Goal: Information Seeking & Learning: Compare options

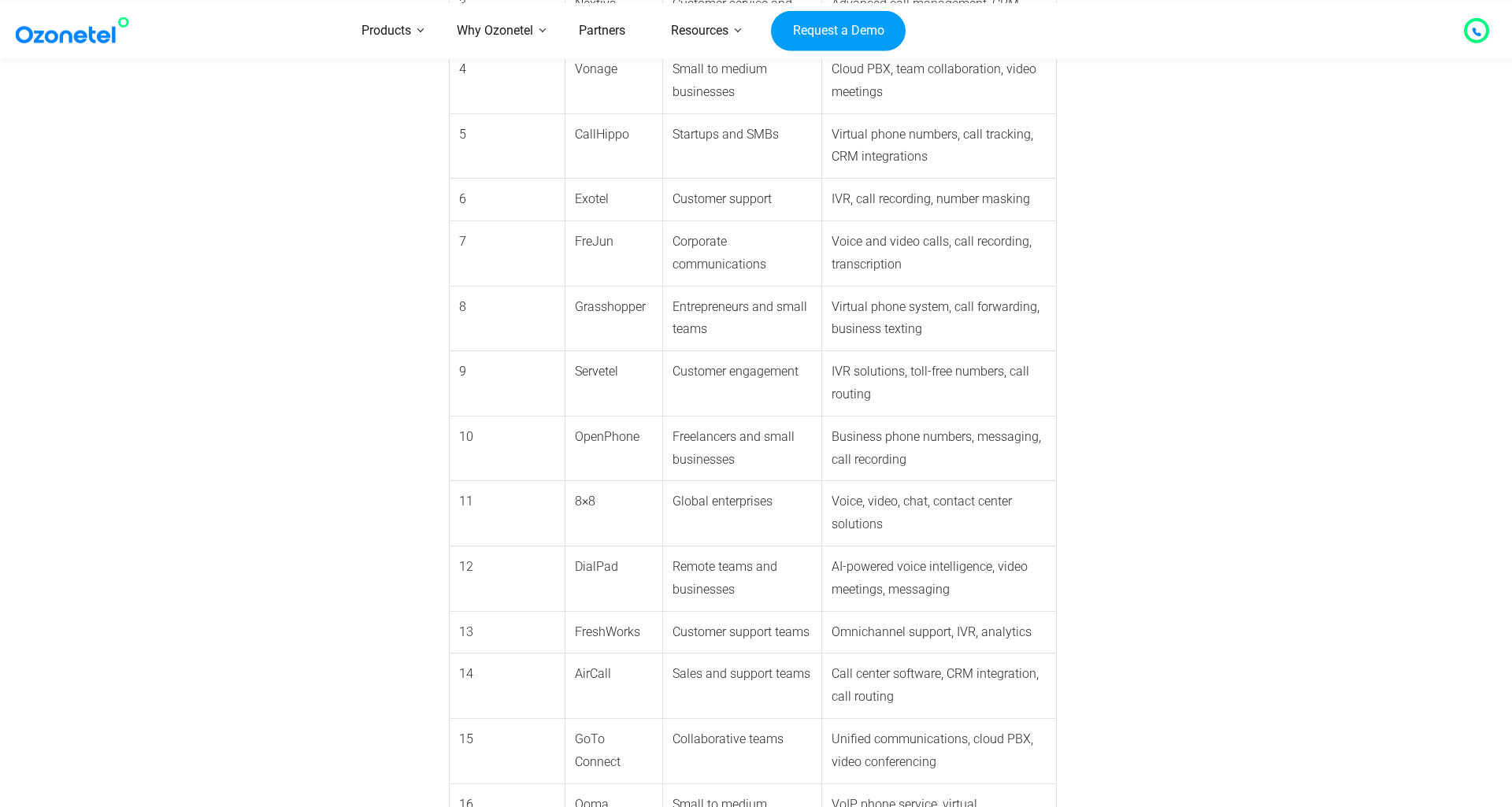
scroll to position [1732, 0]
click at [566, 413] on td "OpenPhone" at bounding box center [614, 445] width 97 height 66
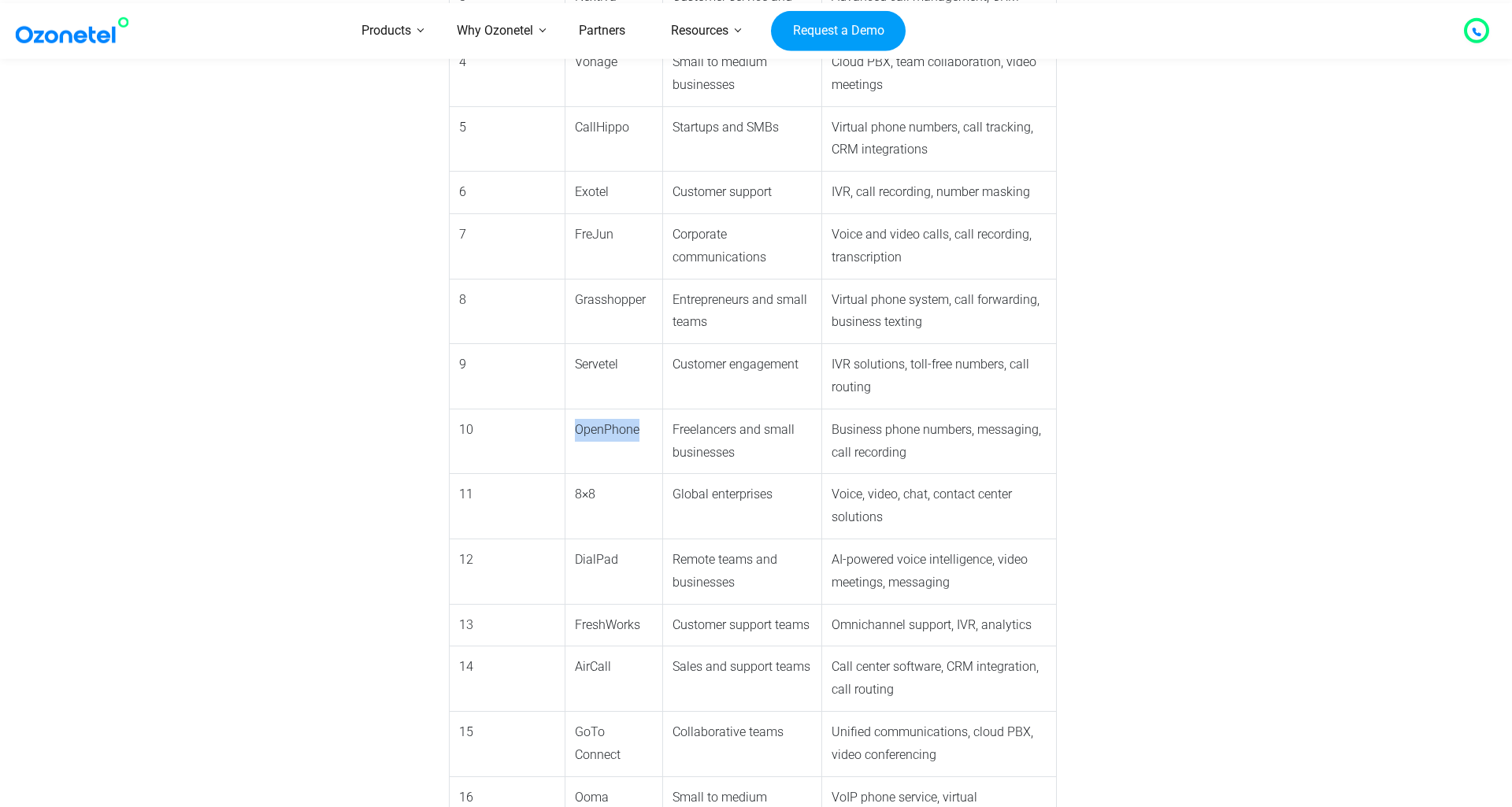
copy td "OpenPhone"
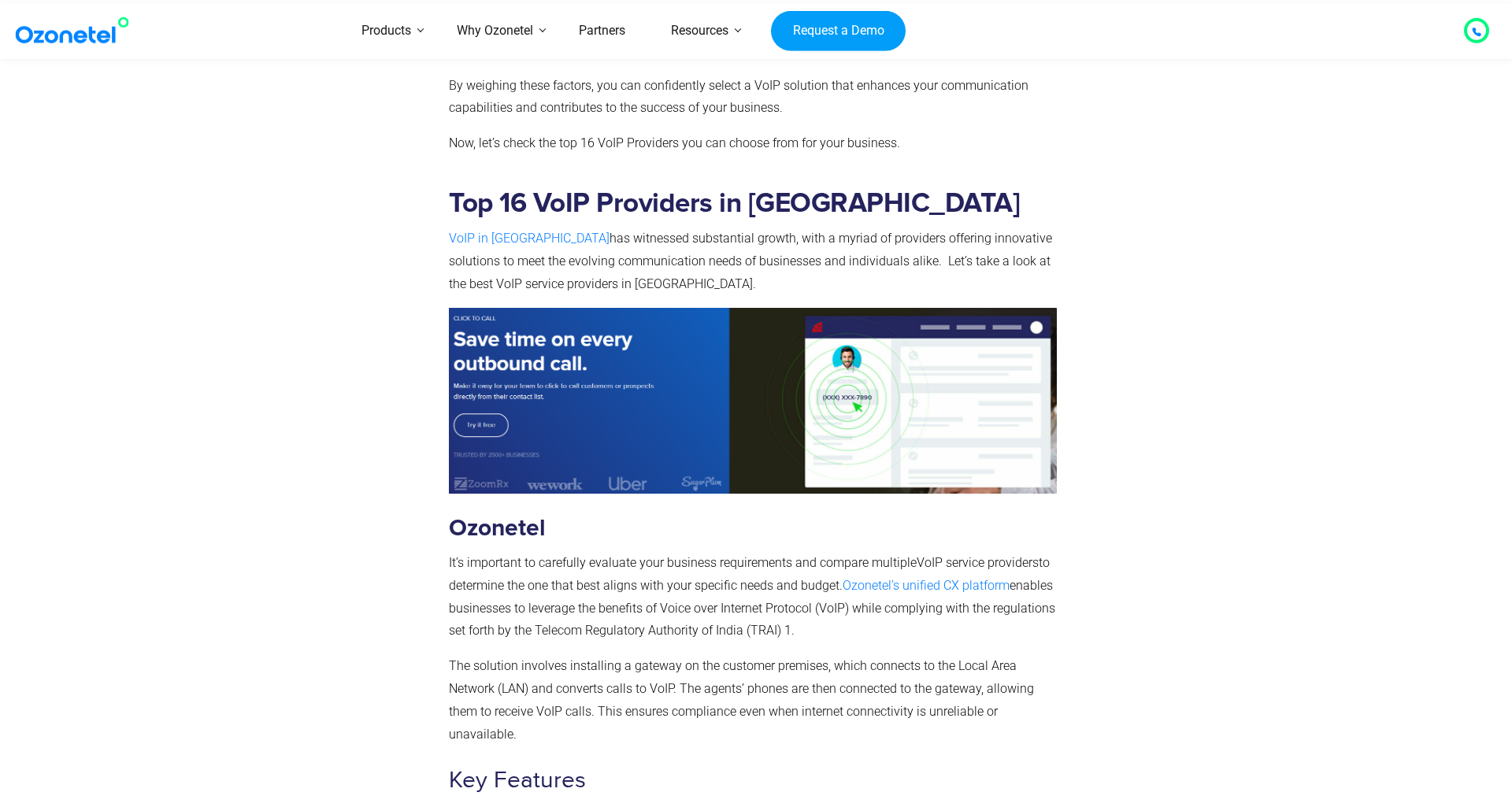
scroll to position [3097, 0]
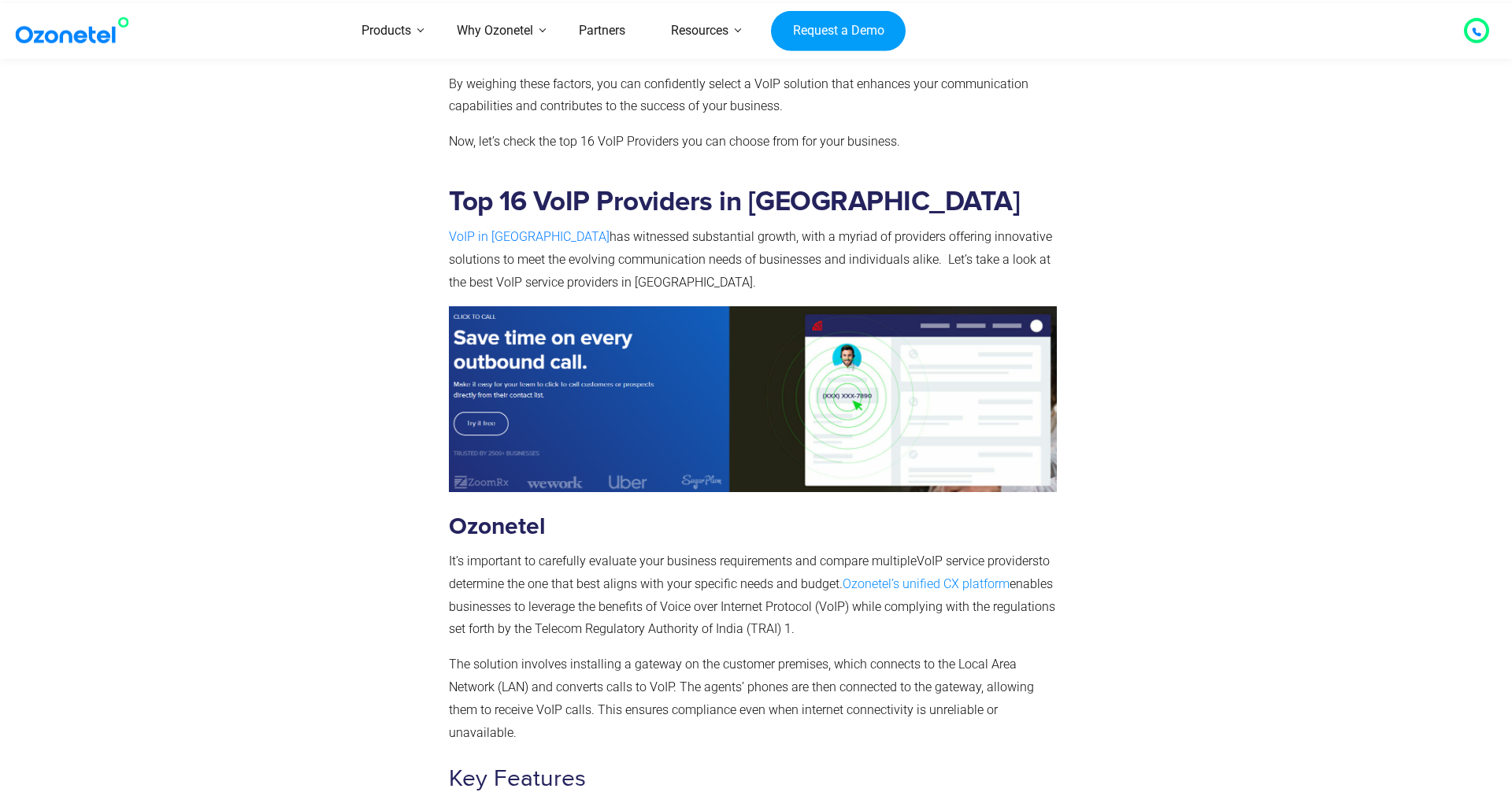
click at [881, 577] on span "Ozonetel’s unified CX platform" at bounding box center [926, 584] width 167 height 15
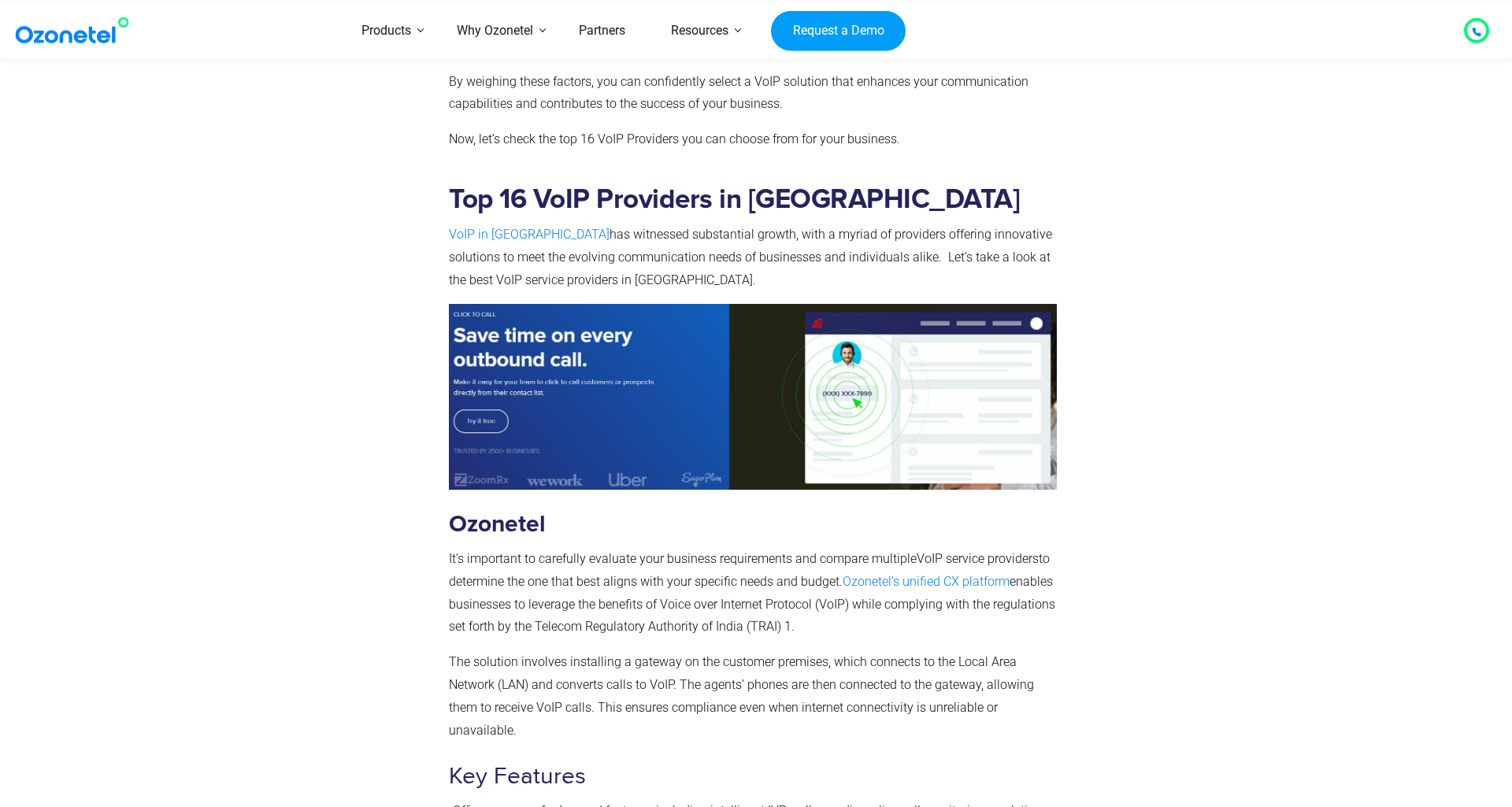
click at [1309, 246] on section "Top 16 VoIP Providers in [GEOGRAPHIC_DATA] VoIP in [GEOGRAPHIC_DATA] has witnes…" at bounding box center [756, 635] width 1512 height 1031
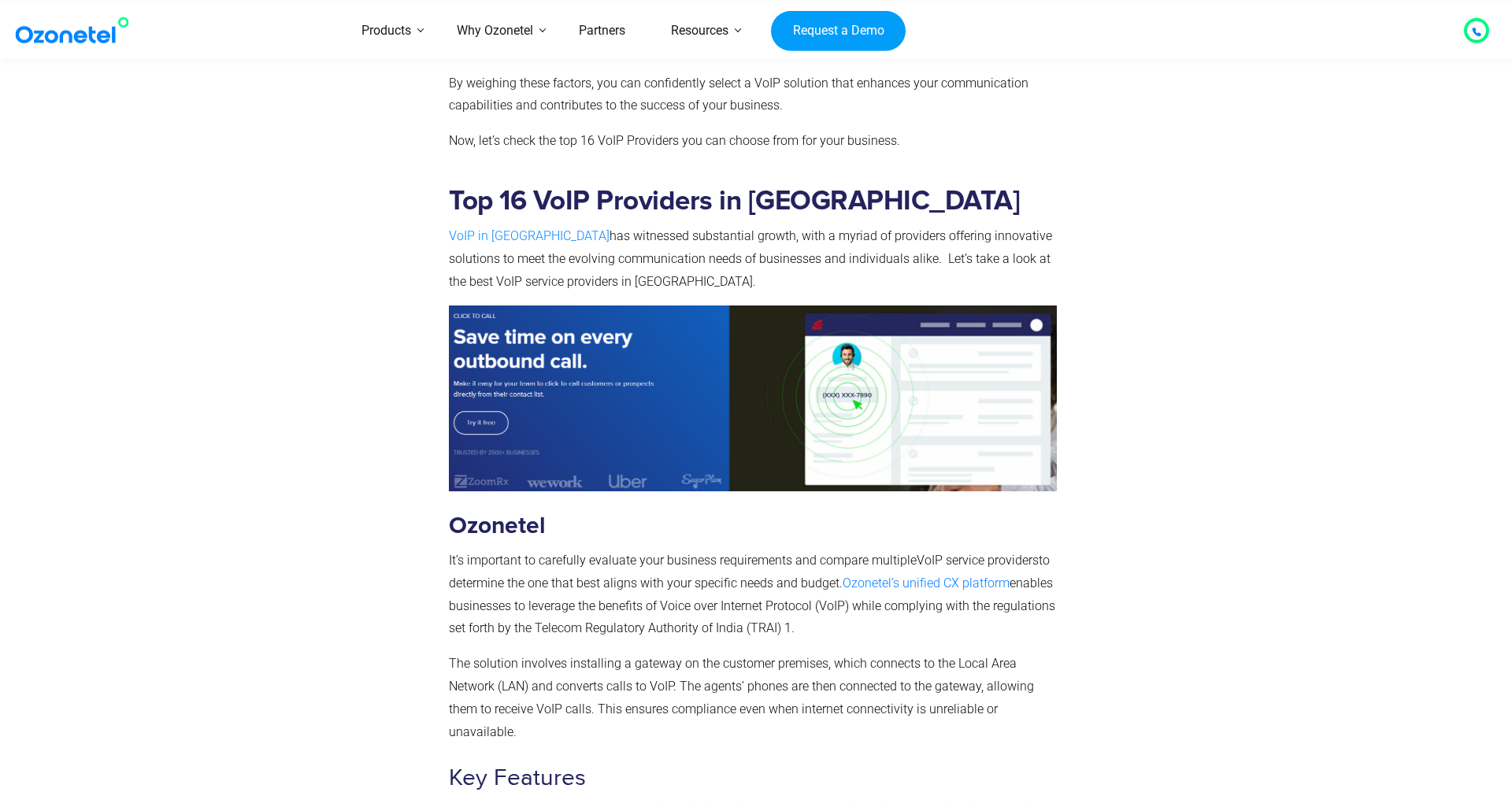
scroll to position [3101, 0]
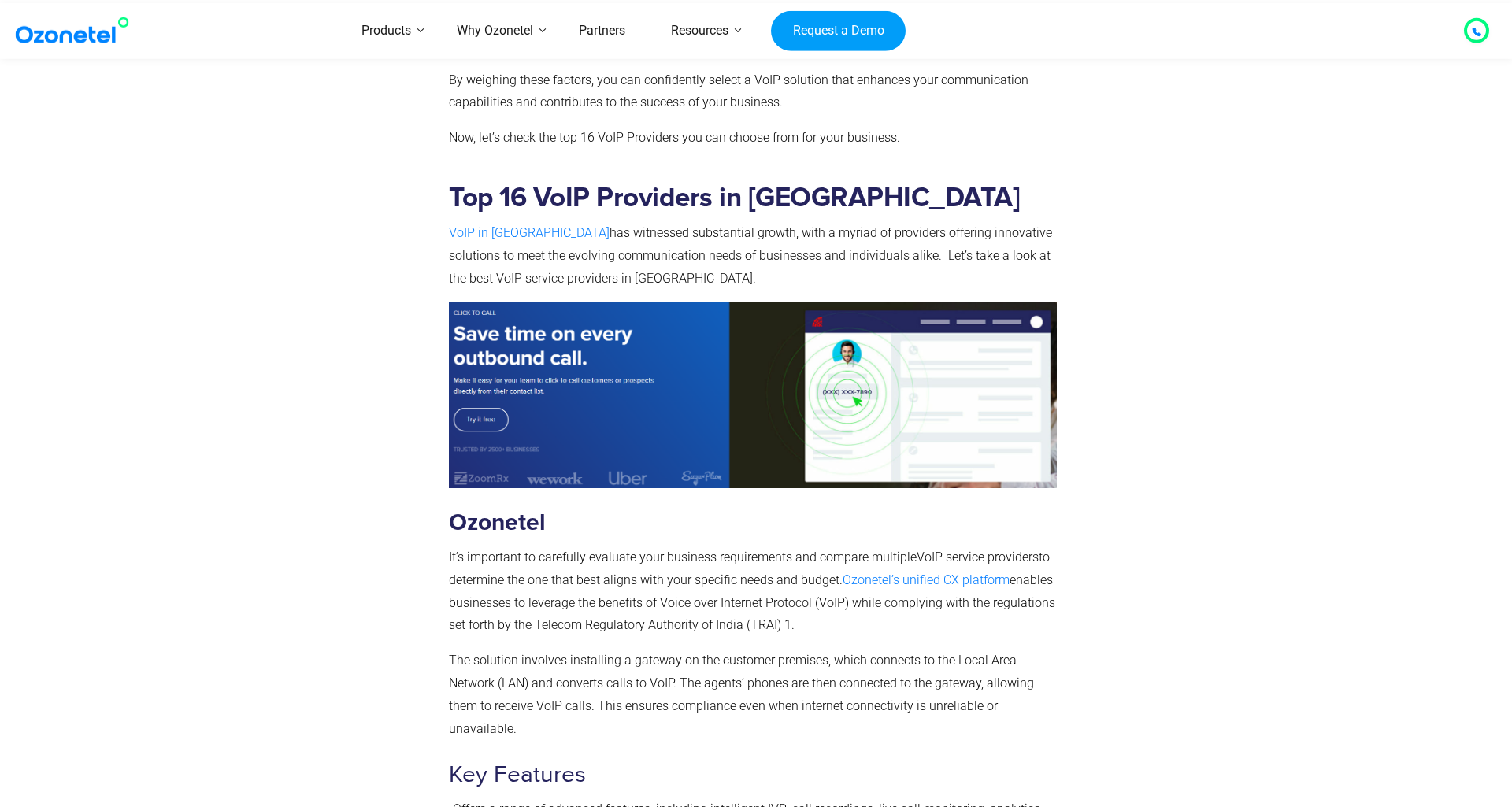
click at [123, 130] on section "Top 16 VoIP Providers in [GEOGRAPHIC_DATA] VoIP in [GEOGRAPHIC_DATA] has witnes…" at bounding box center [756, 634] width 1512 height 1031
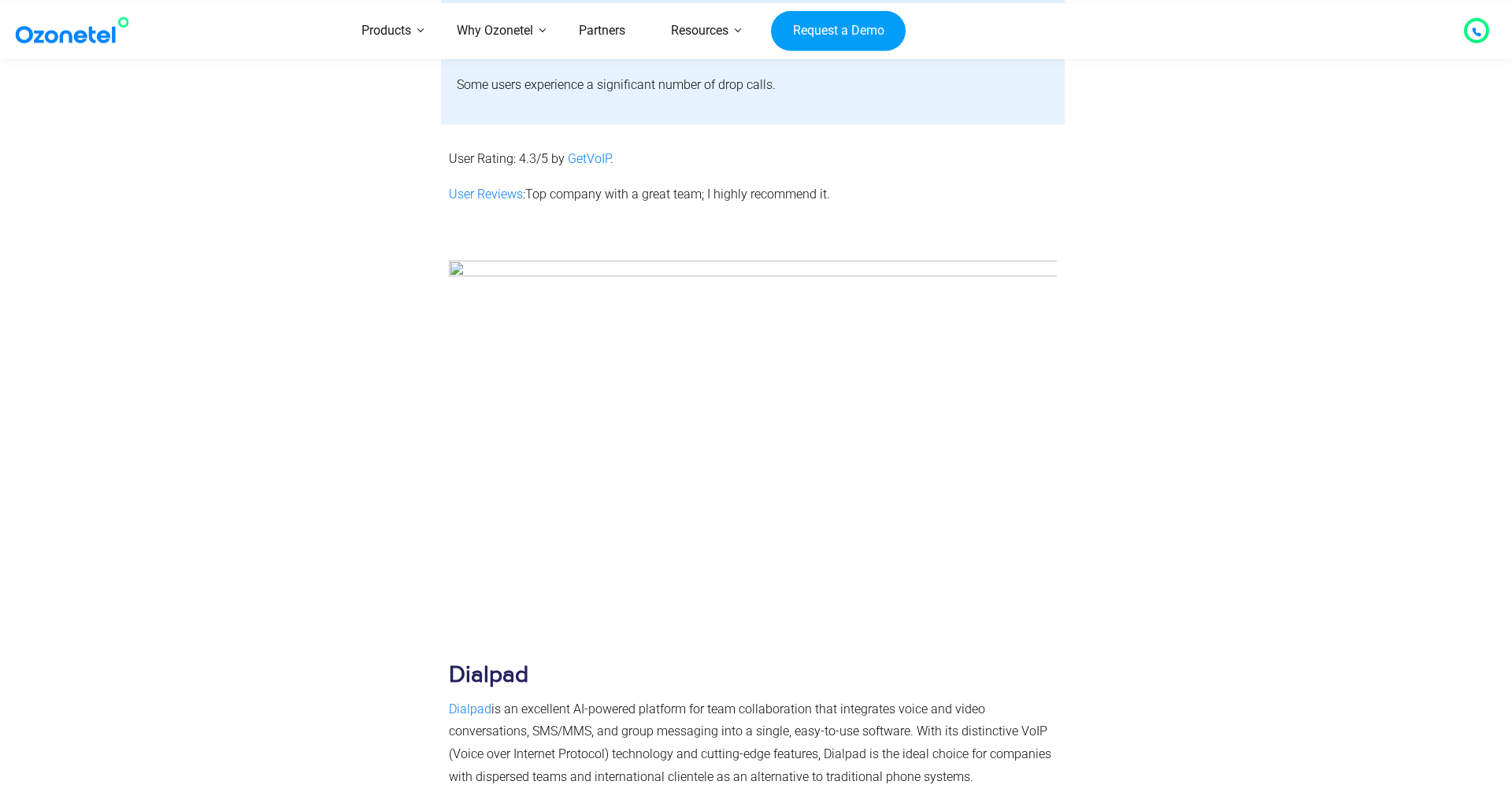
scroll to position [17220, 0]
click at [459, 699] on span "Dialpad" at bounding box center [470, 707] width 43 height 15
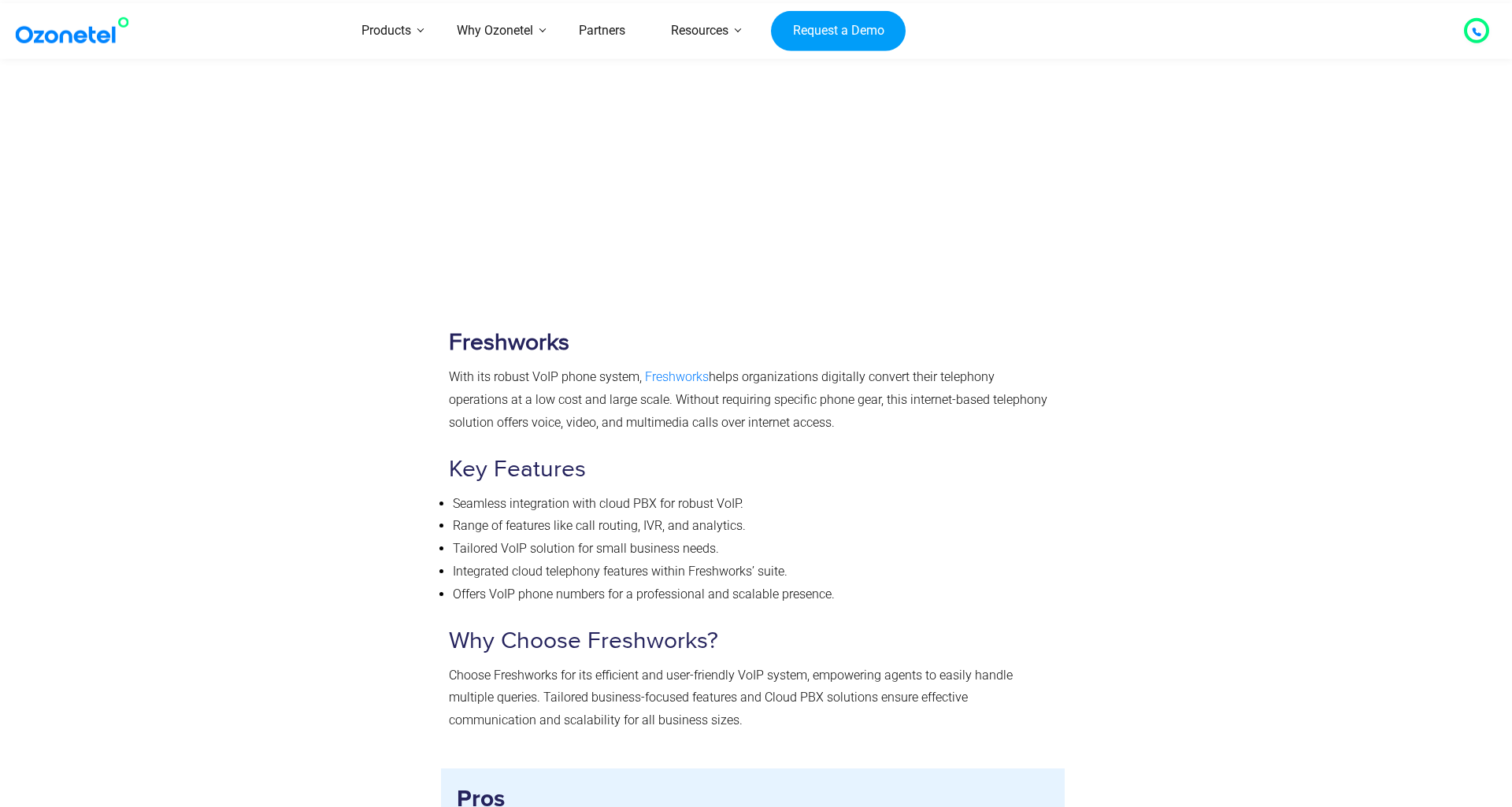
scroll to position [18686, 0]
click at [674, 366] on span "Freshworks" at bounding box center [676, 373] width 64 height 15
click at [212, 199] on section "Freshworks With its robust VoIP phone system, Freshworks helps organizations di…" at bounding box center [756, 377] width 1512 height 746
